Goal: Use online tool/utility: Utilize a website feature to perform a specific function

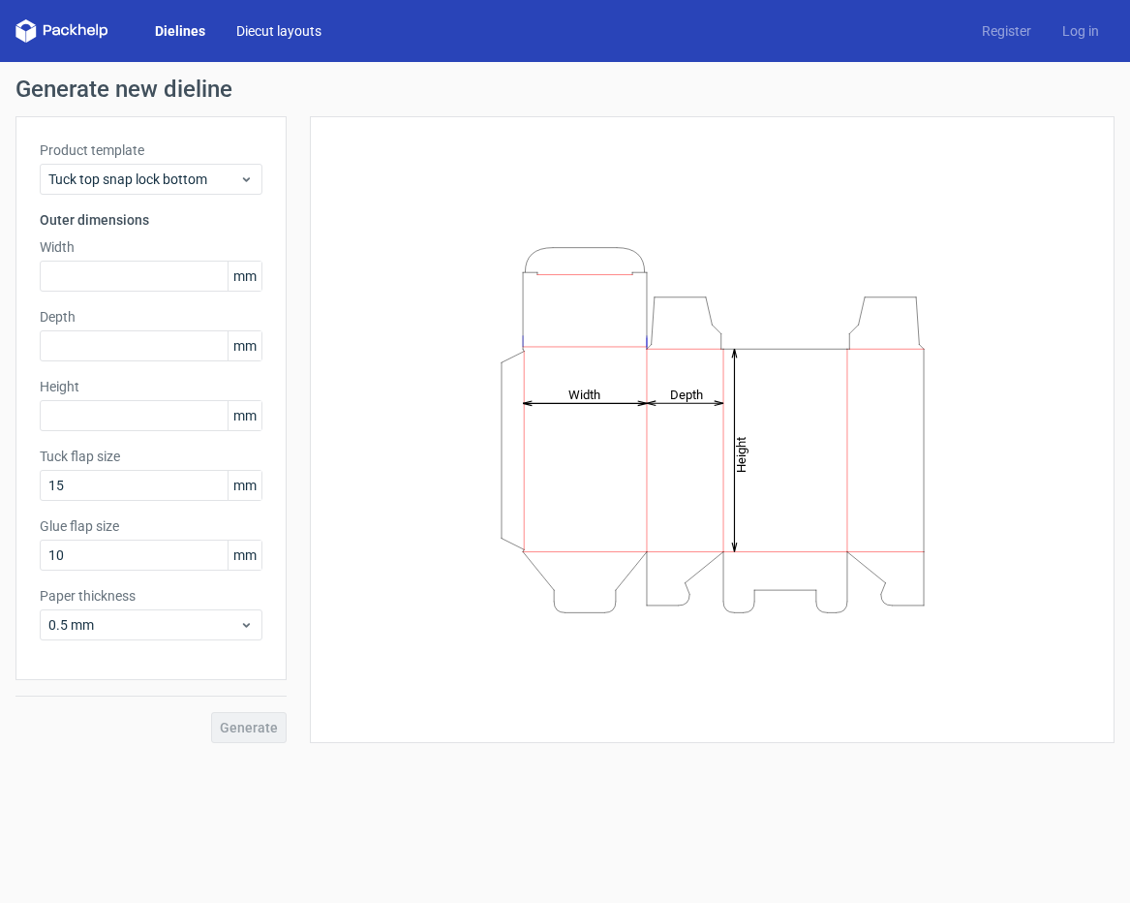
click at [268, 32] on link "Diecut layouts" at bounding box center [279, 30] width 116 height 19
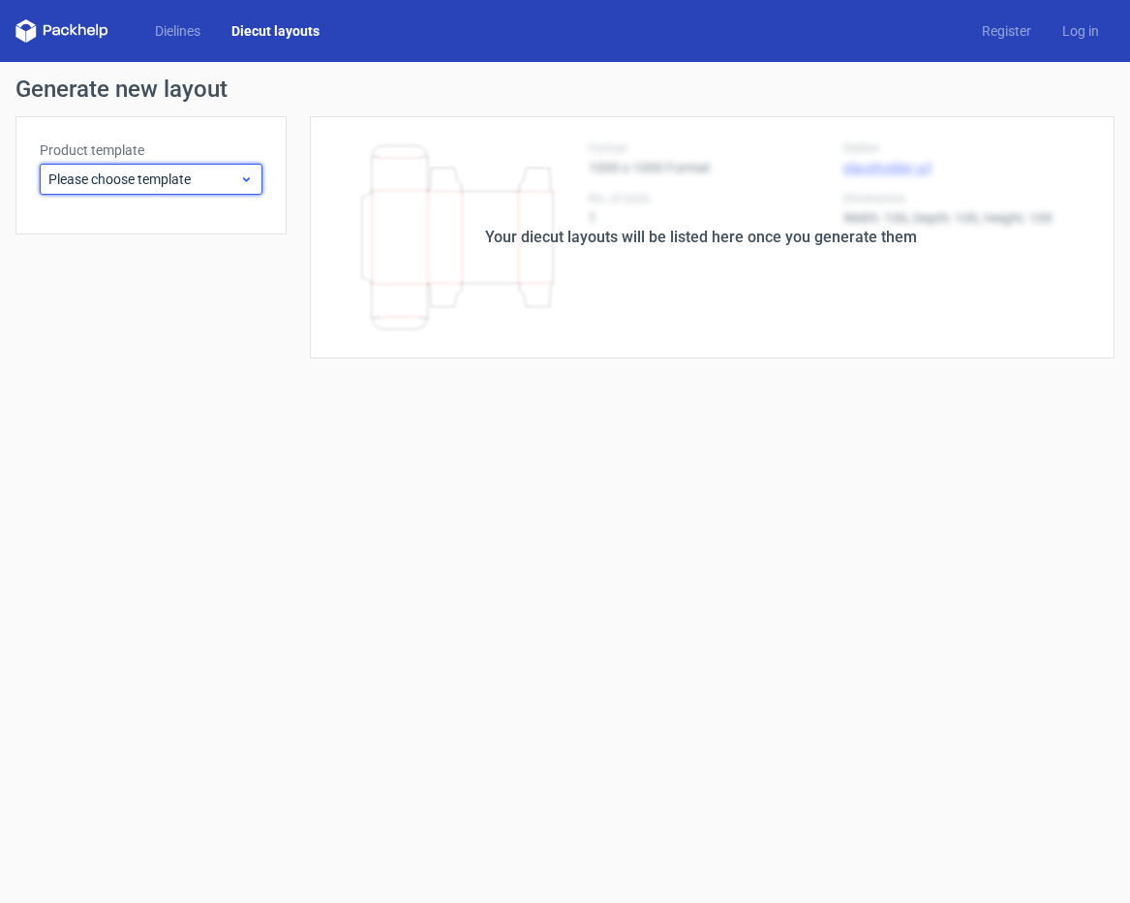
click at [184, 180] on span "Please choose template" at bounding box center [143, 178] width 191 height 19
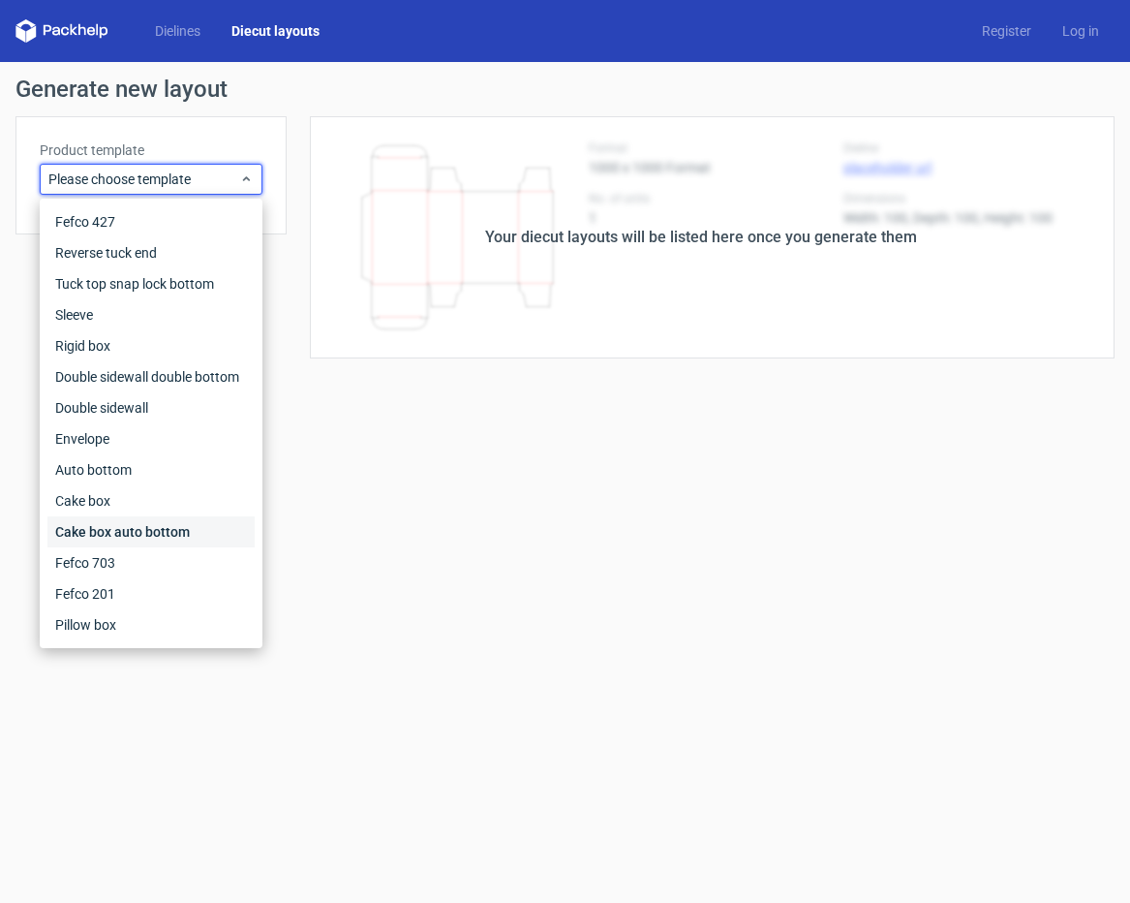
click at [127, 533] on div "Cake box auto bottom" at bounding box center [150, 531] width 207 height 31
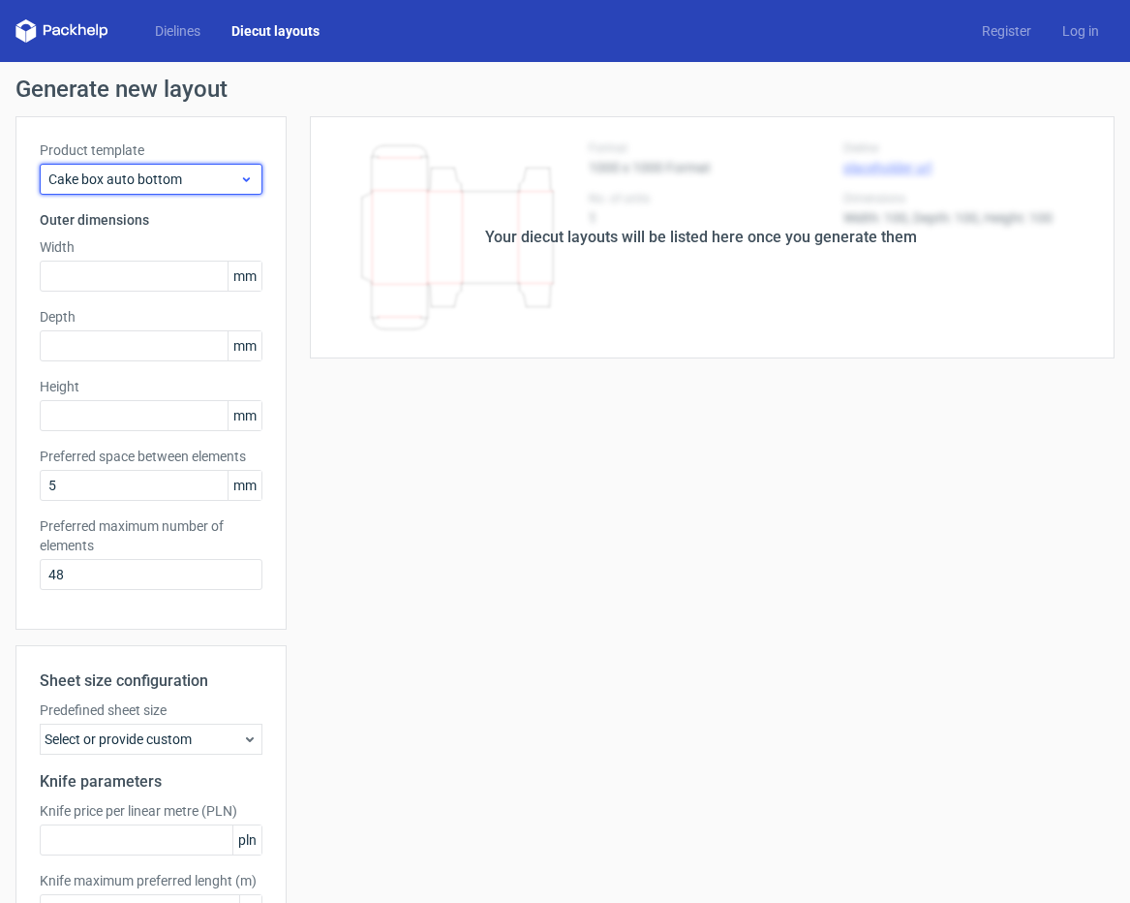
click at [156, 175] on span "Cake box auto bottom" at bounding box center [143, 178] width 191 height 19
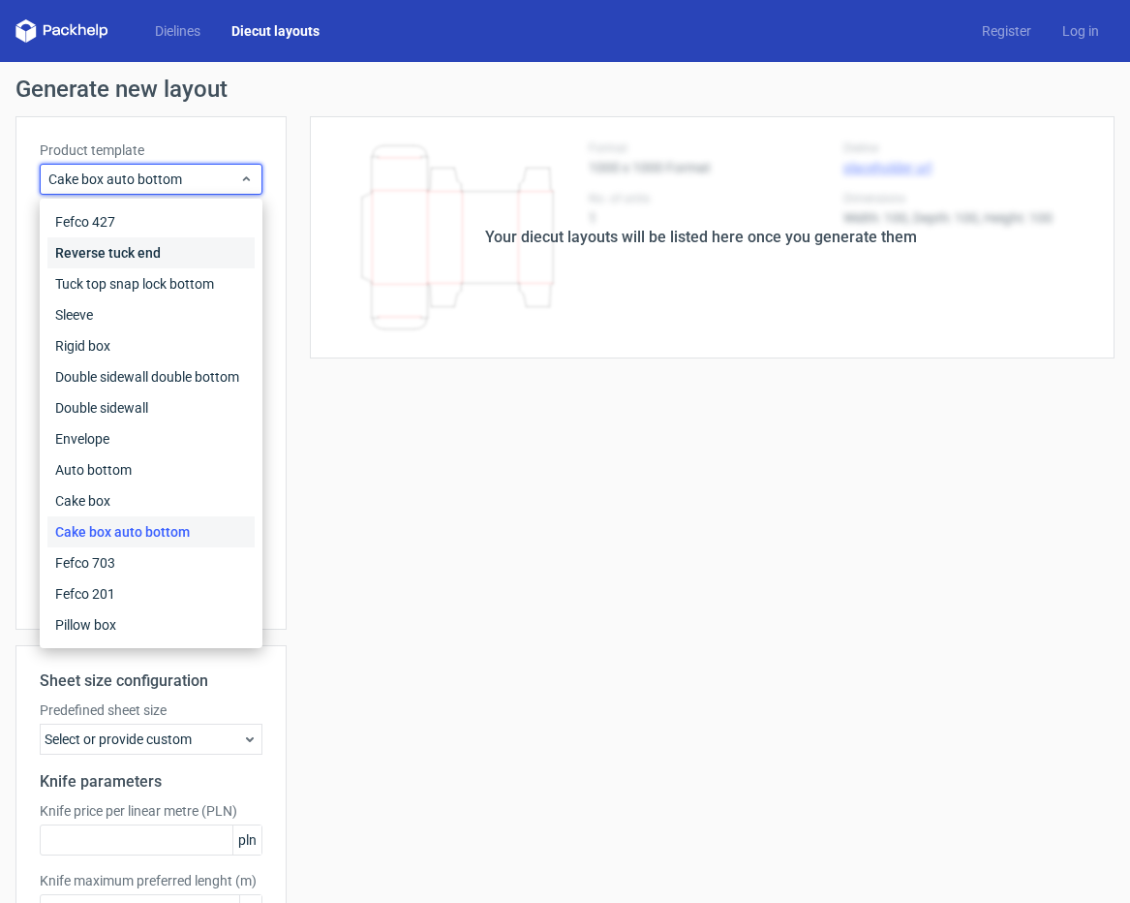
click at [155, 263] on div "Reverse tuck end" at bounding box center [150, 252] width 207 height 31
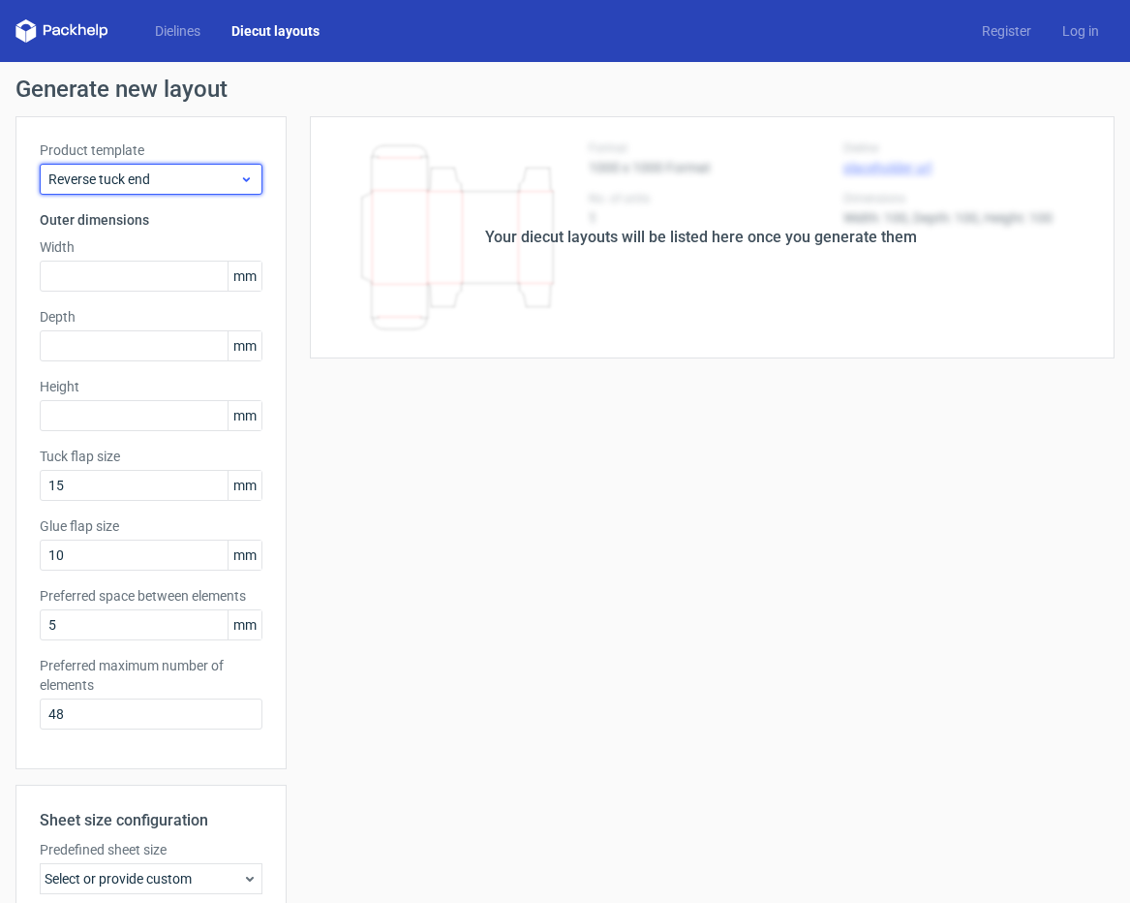
click at [166, 170] on span "Reverse tuck end" at bounding box center [143, 178] width 191 height 19
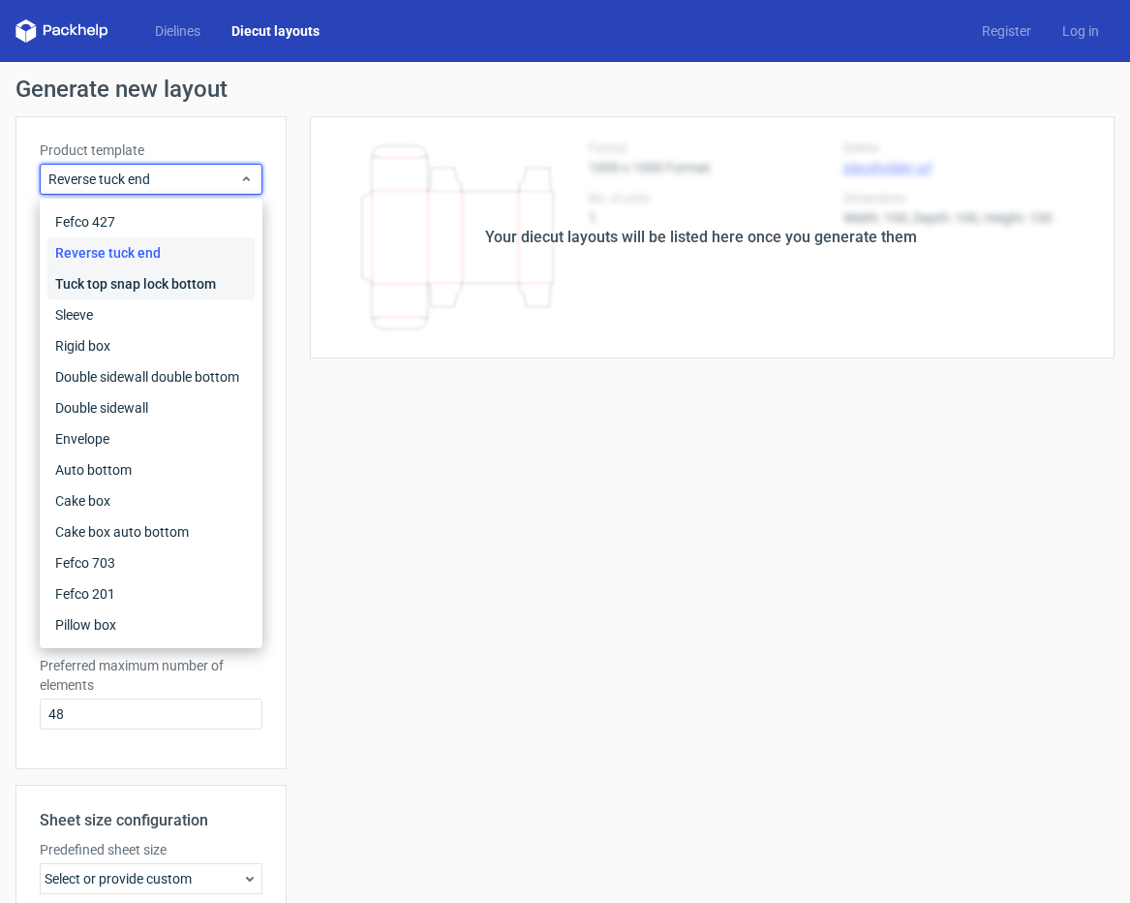
click at [162, 276] on div "Tuck top snap lock bottom" at bounding box center [150, 283] width 207 height 31
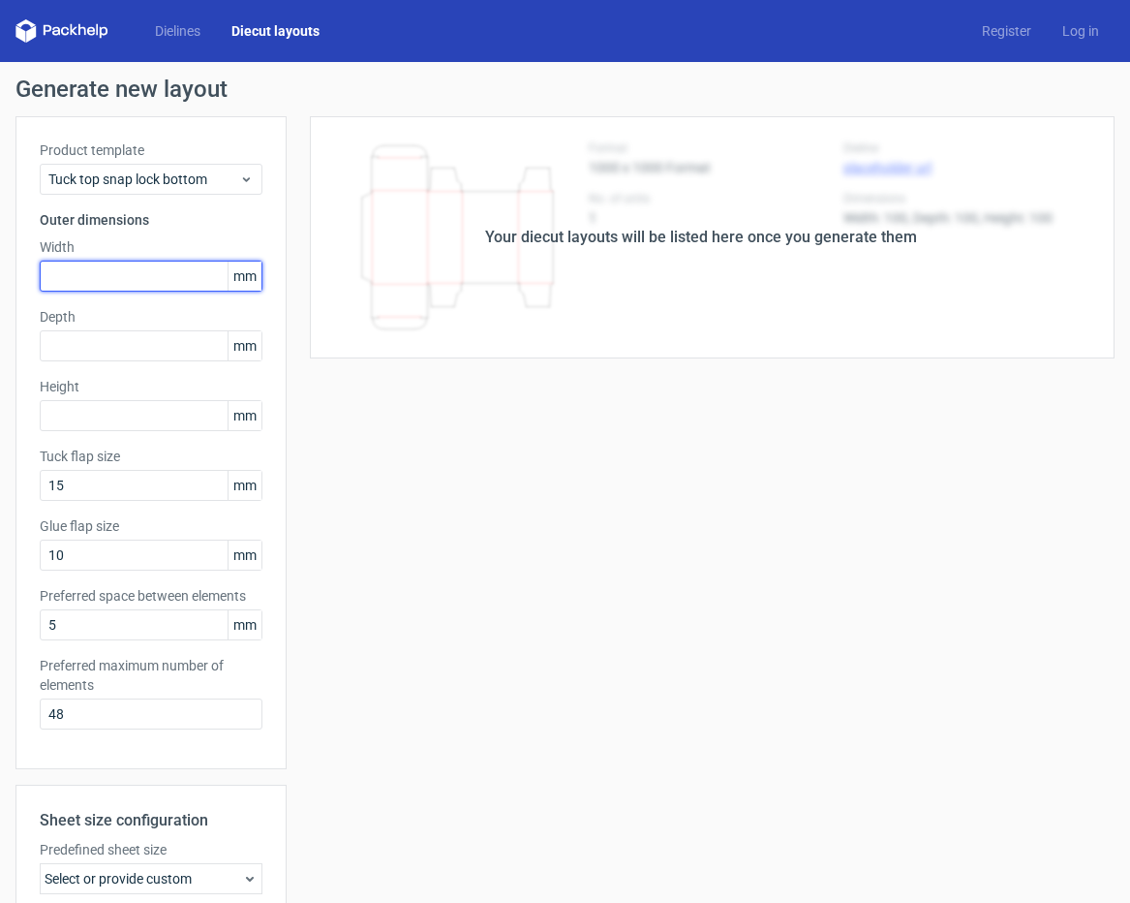
click at [173, 274] on input "text" at bounding box center [151, 276] width 223 height 31
type input "10"
